Goal: Task Accomplishment & Management: Complete application form

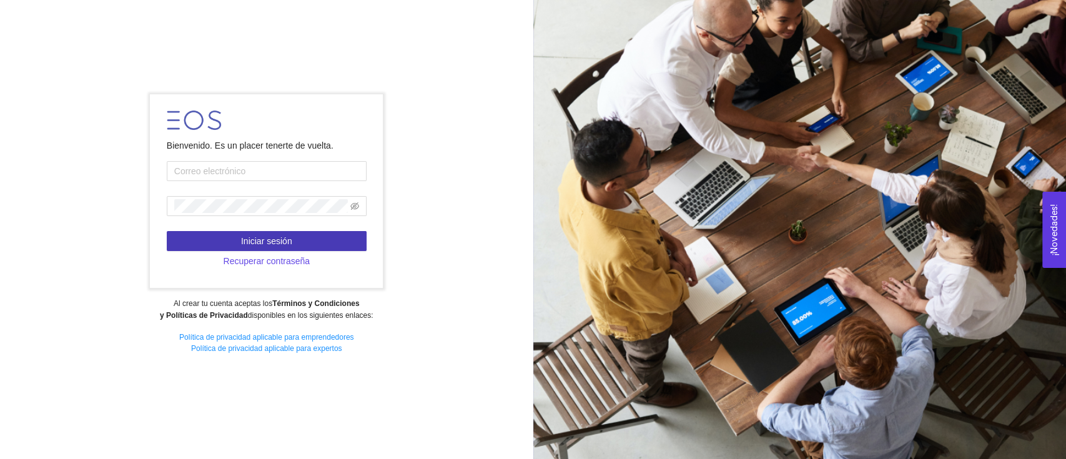
type input "[PERSON_NAME][EMAIL_ADDRESS][DOMAIN_NAME]"
click at [223, 239] on button "Iniciar sesión" at bounding box center [267, 241] width 200 height 20
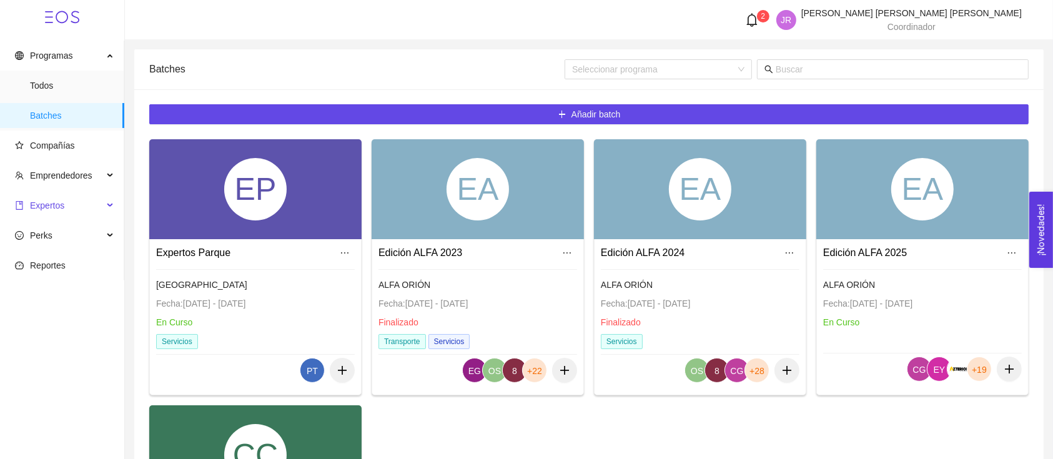
click at [55, 197] on span "Expertos" at bounding box center [59, 205] width 88 height 25
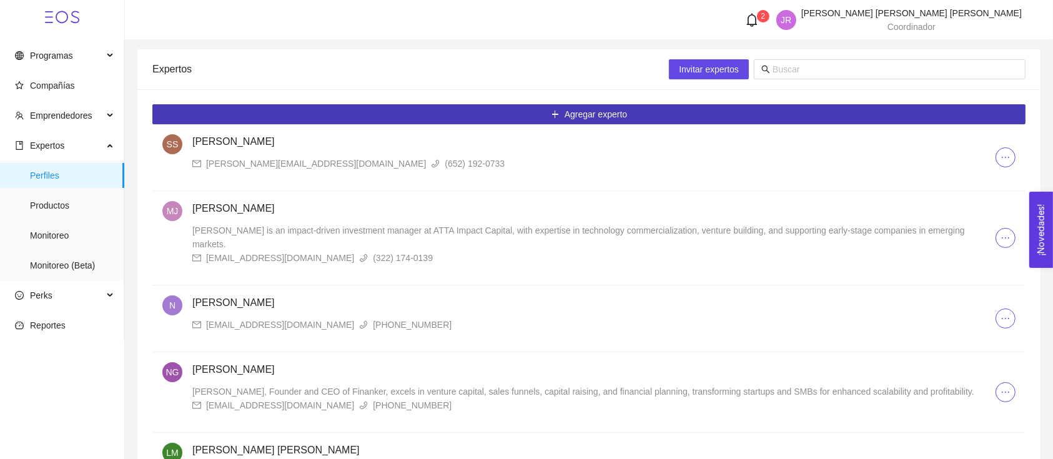
click at [529, 117] on button "Agregar experto" at bounding box center [588, 114] width 873 height 20
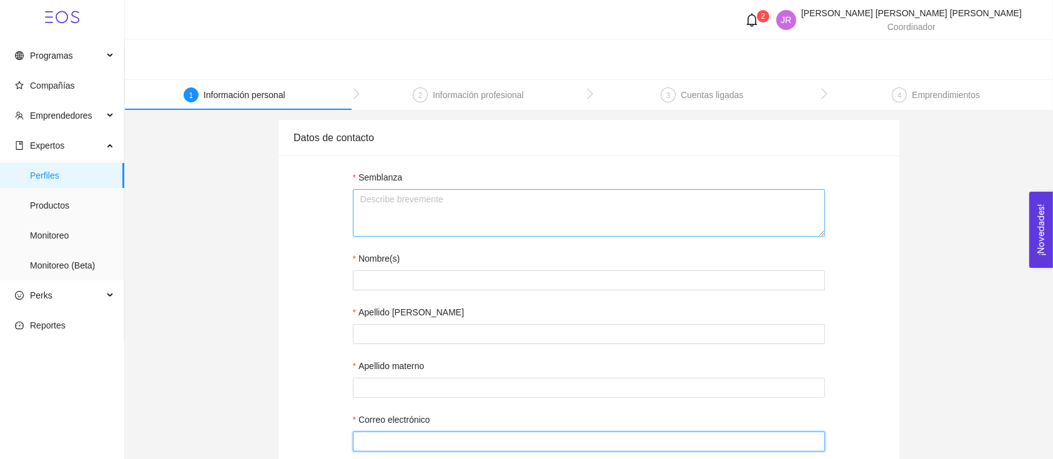
type input "[PERSON_NAME][EMAIL_ADDRESS][DOMAIN_NAME]"
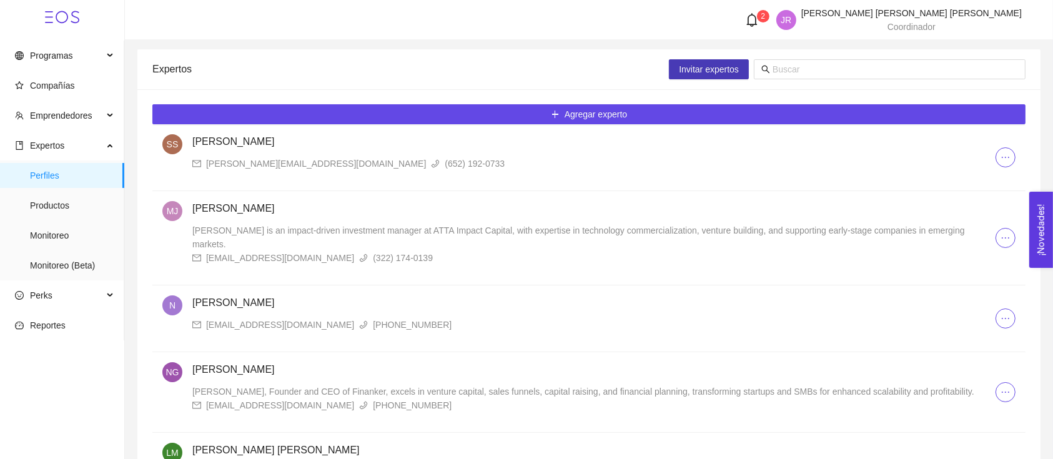
click at [694, 71] on span "Invitar expertos" at bounding box center [709, 69] width 60 height 14
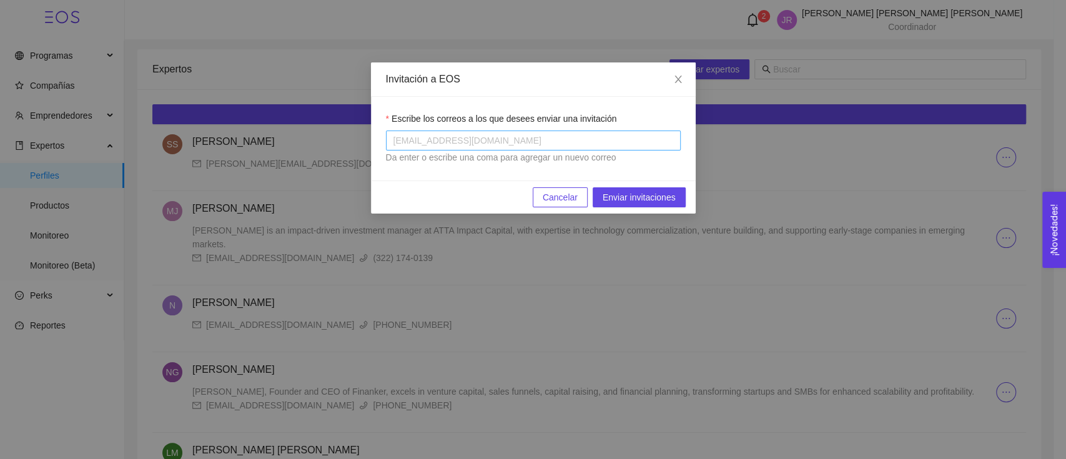
click at [516, 145] on div at bounding box center [533, 140] width 289 height 15
paste input "[PERSON_NAME][DOMAIN_NAME][EMAIL_ADDRESS][DOMAIN_NAME]"
type input "[PERSON_NAME][DOMAIN_NAME][EMAIL_ADDRESS][DOMAIN_NAME]"
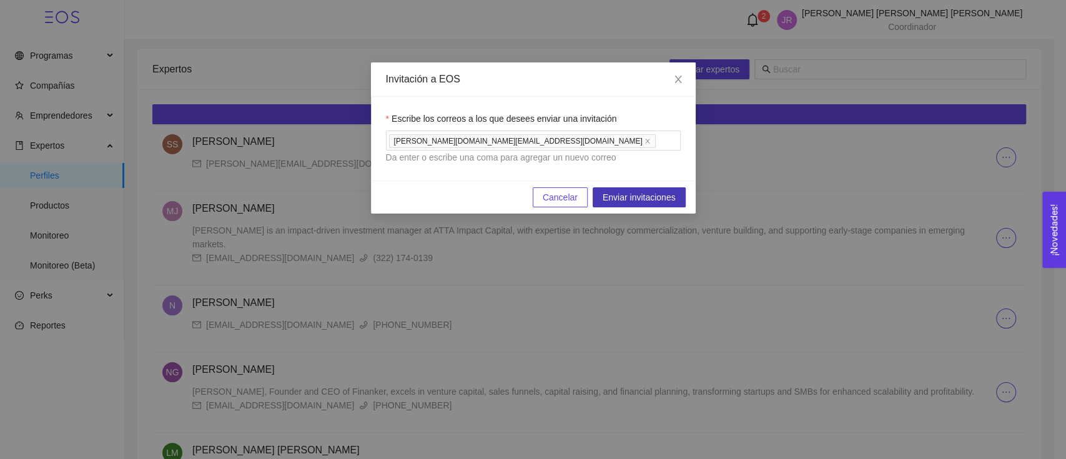
click at [645, 190] on span "Enviar invitaciones" at bounding box center [639, 197] width 73 height 14
